Goal: Obtain resource: Obtain resource

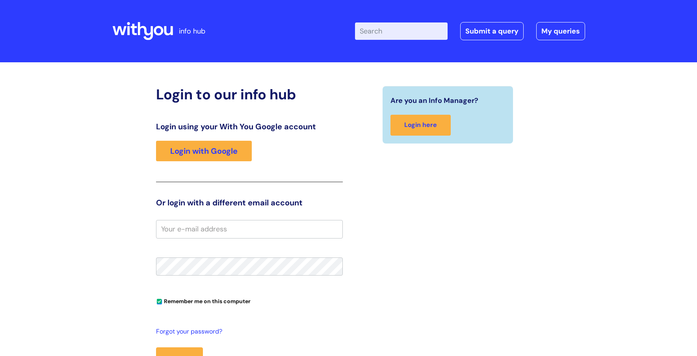
click at [389, 36] on input "Enter your search term here..." at bounding box center [401, 30] width 93 height 17
type input "branding"
click button "Search" at bounding box center [0, 0] width 0 height 0
click at [211, 151] on link "Login with Google" at bounding box center [204, 151] width 96 height 20
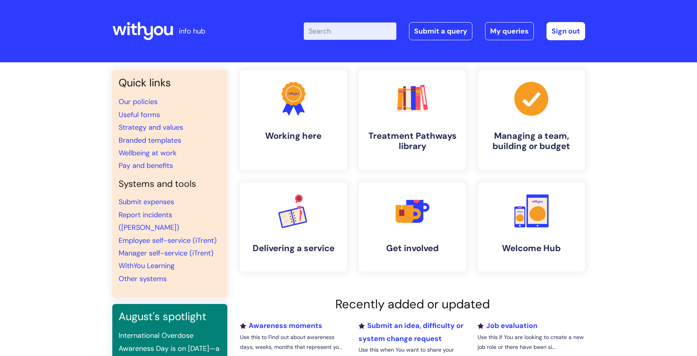
click at [354, 27] on input "Enter your search term here..." at bounding box center [350, 30] width 93 height 17
type input "branding"
click button "Search" at bounding box center [0, 0] width 0 height 0
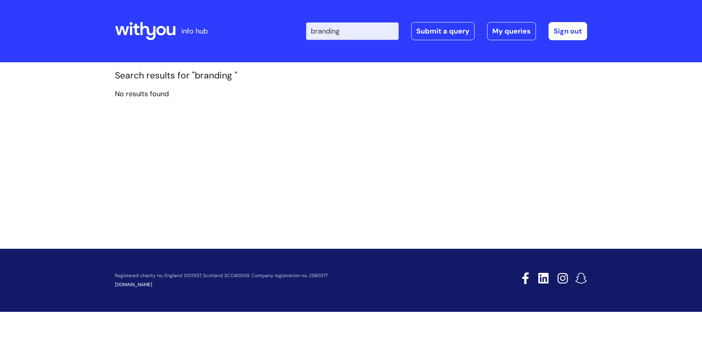
click at [340, 27] on input "branding" at bounding box center [352, 30] width 93 height 17
click button "Search" at bounding box center [0, 0] width 0 height 0
type input "brand#"
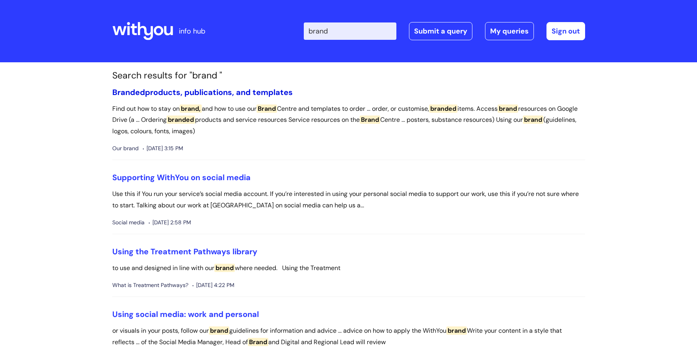
click at [262, 95] on link "Branded products, publications, and templates" at bounding box center [202, 92] width 180 height 10
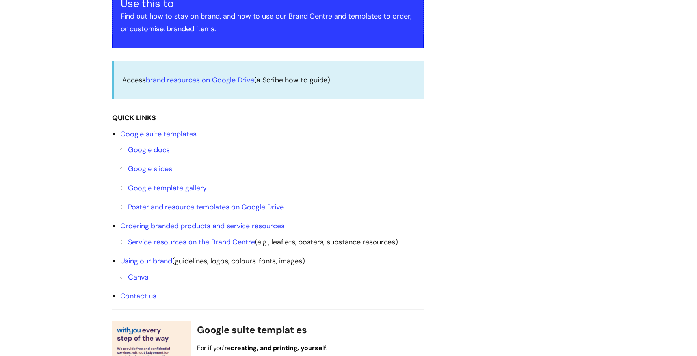
scroll to position [236, 0]
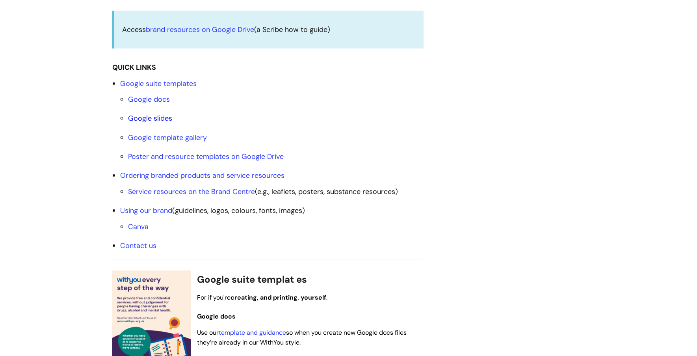
click at [149, 117] on link "Google slides" at bounding box center [150, 117] width 44 height 9
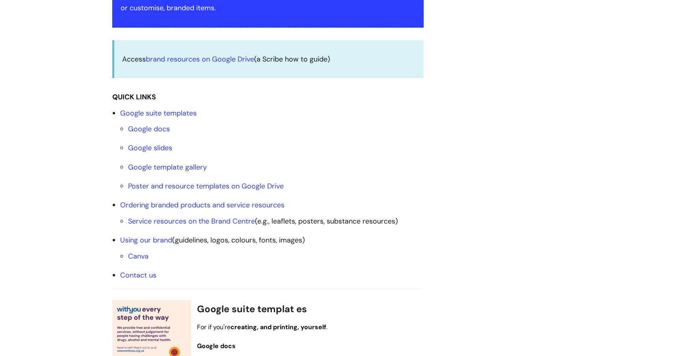
scroll to position [155, 0]
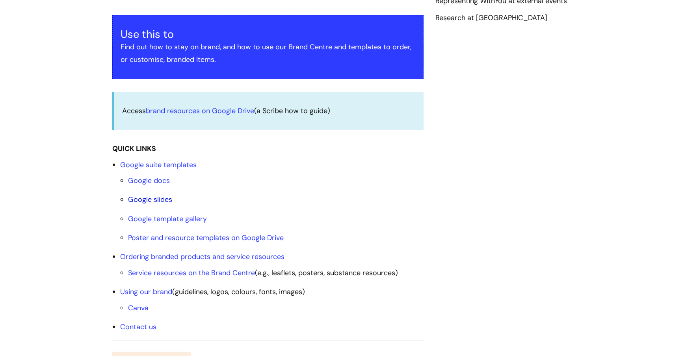
click at [158, 202] on link "Google slides" at bounding box center [150, 199] width 44 height 9
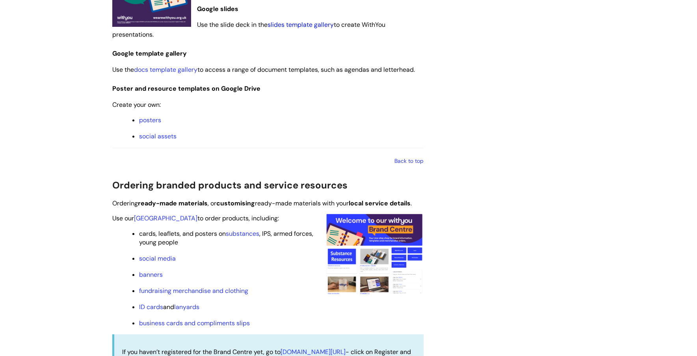
click at [308, 25] on link "slides template gallery" at bounding box center [300, 24] width 66 height 8
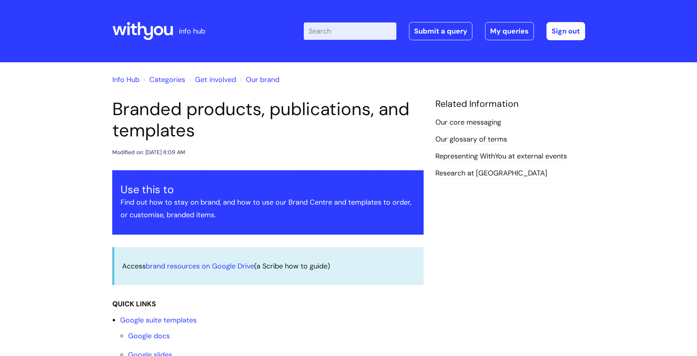
scroll to position [588, 0]
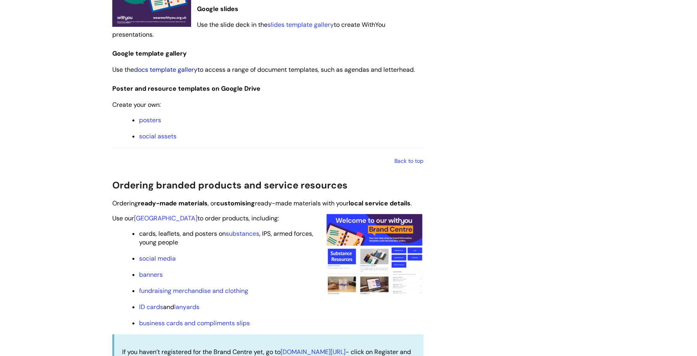
click at [186, 71] on link "docs template gallery" at bounding box center [165, 69] width 63 height 8
